Goal: Navigation & Orientation: Find specific page/section

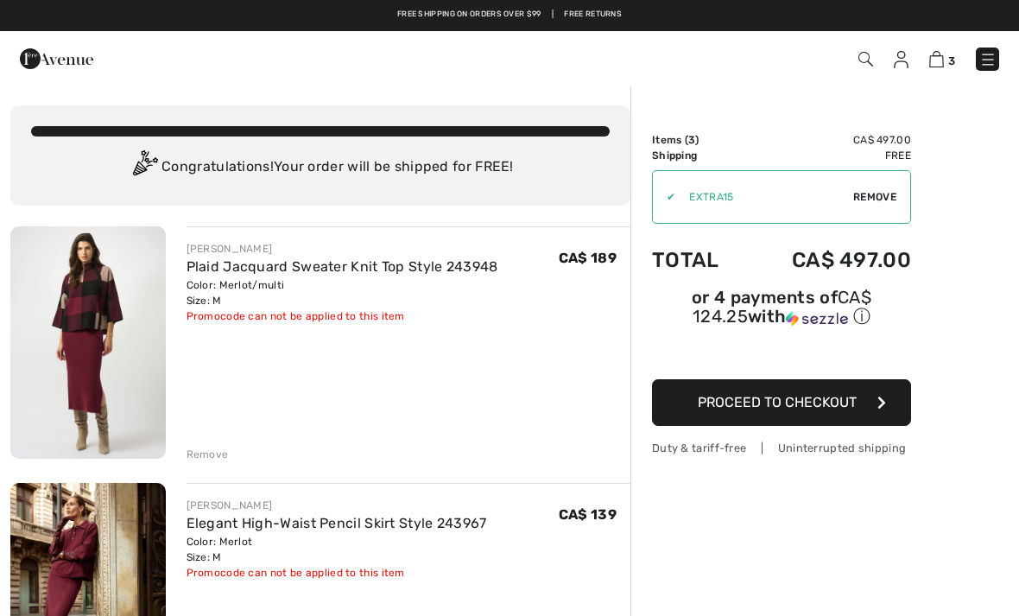
click at [981, 58] on img at bounding box center [987, 59] width 17 height 17
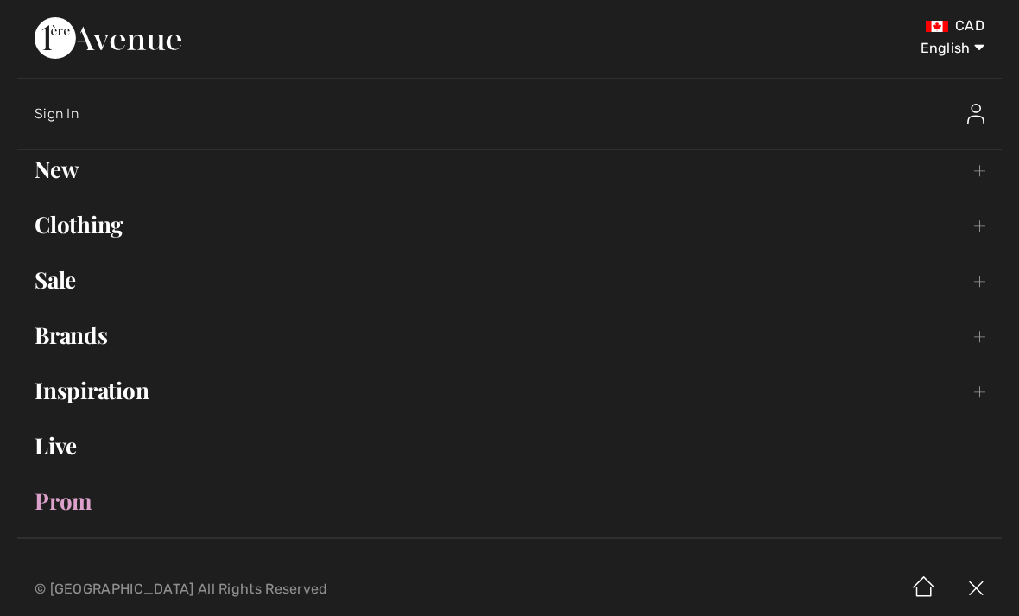
click at [964, 48] on select "English Français" at bounding box center [939, 45] width 90 height 52
select select "https://www.1ereavenue.com/fr/cart/"
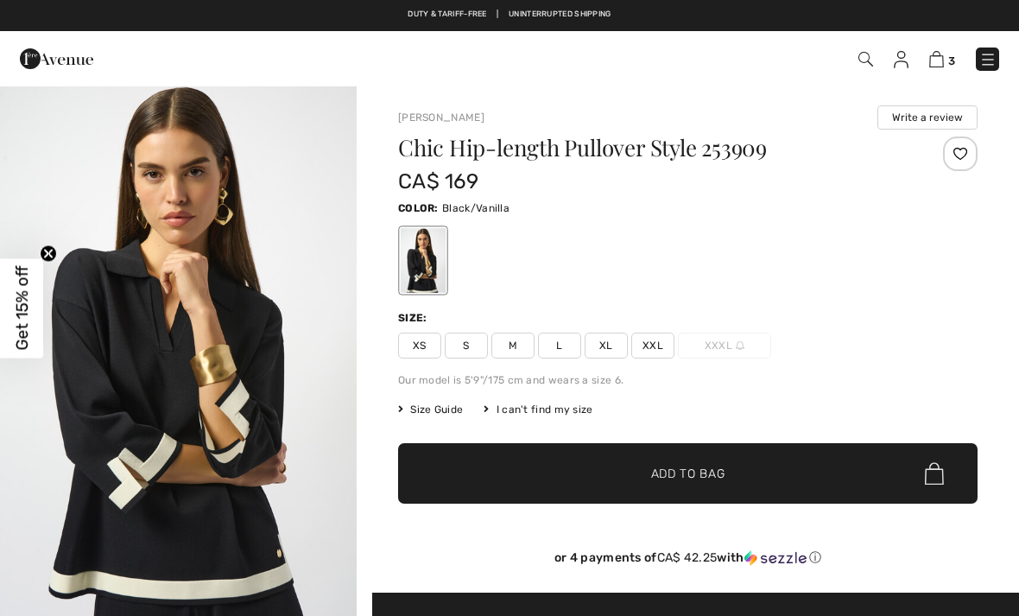
checkbox input "true"
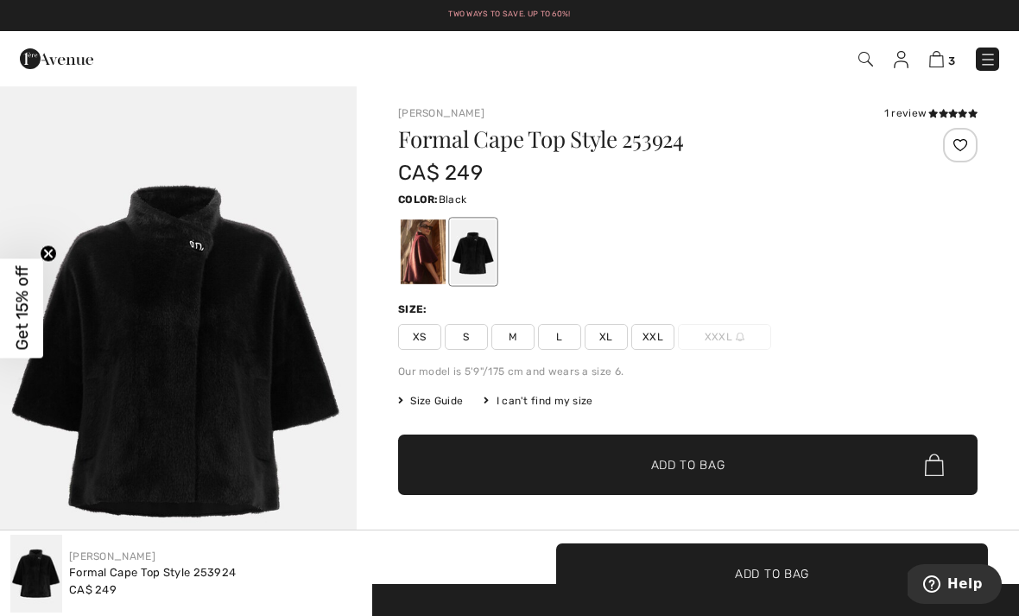
click at [984, 61] on img at bounding box center [987, 59] width 17 height 17
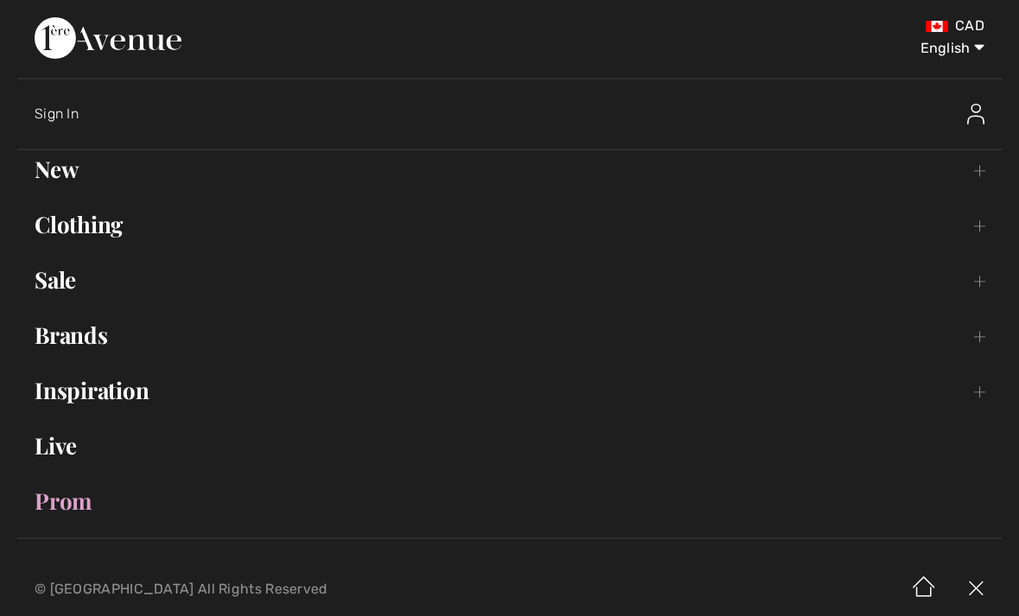
click at [951, 54] on select "English Français" at bounding box center [939, 45] width 90 height 52
select select "https://www.1ereavenue.com/fr/cape-elegante-modele-253924-s253924/83027/"
